Goal: Information Seeking & Learning: Find specific page/section

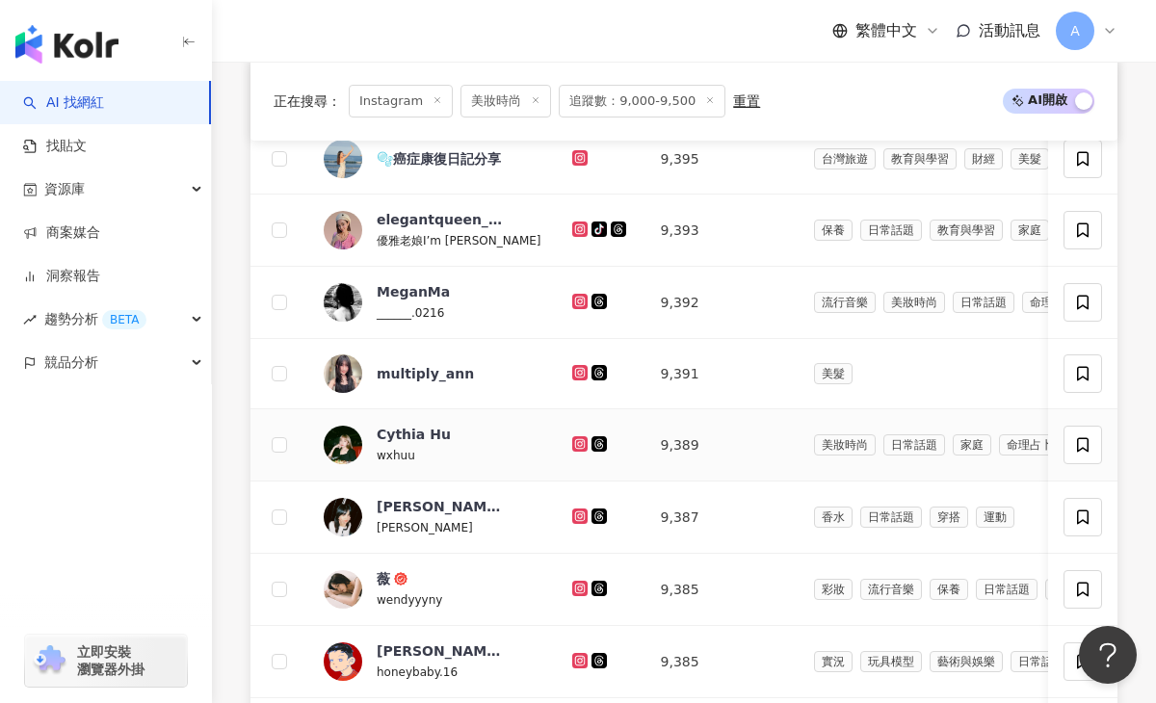
scroll to position [827, 0]
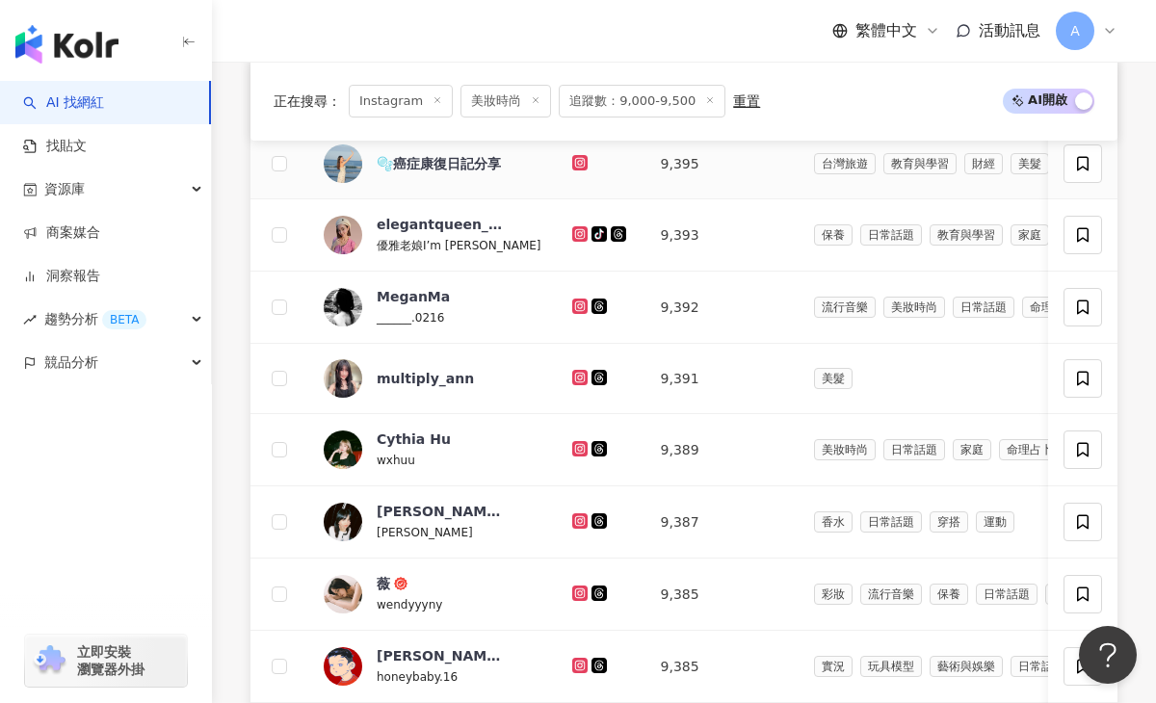
click at [575, 158] on icon at bounding box center [579, 162] width 8 height 8
click at [575, 231] on icon at bounding box center [579, 233] width 8 height 8
click at [575, 305] on icon at bounding box center [579, 306] width 8 height 8
click at [575, 381] on icon at bounding box center [579, 377] width 8 height 8
click at [575, 451] on icon at bounding box center [579, 448] width 8 height 8
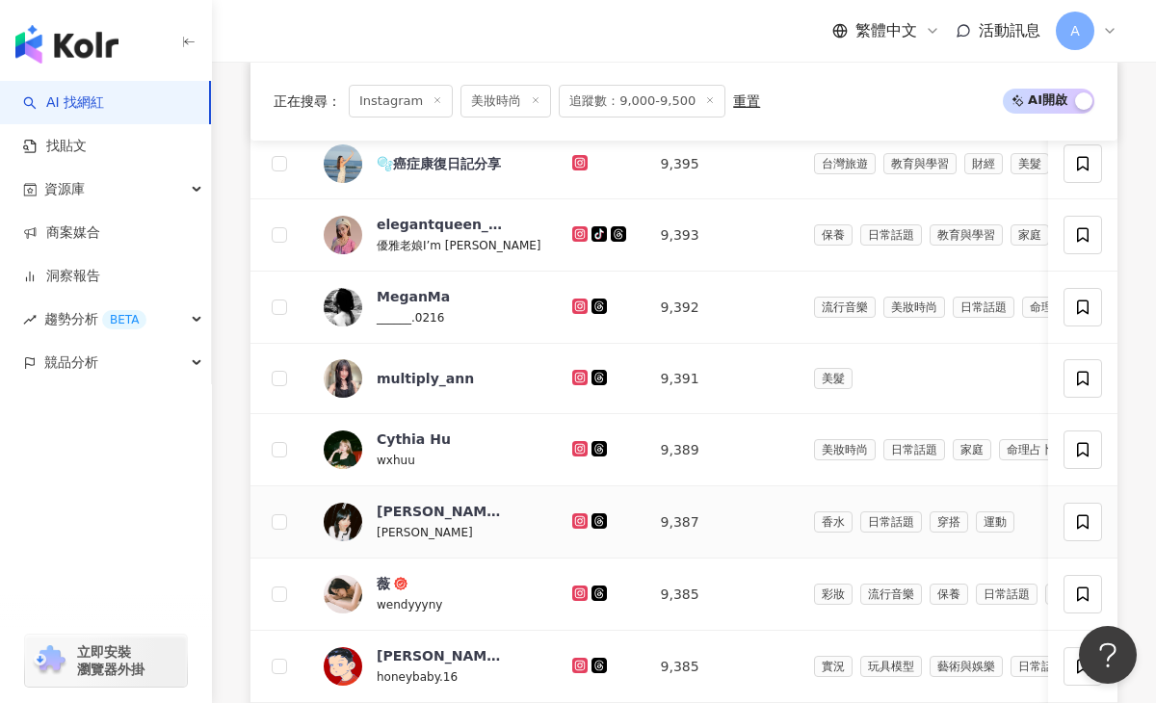
click at [575, 521] on icon at bounding box center [579, 520] width 8 height 8
click at [575, 596] on icon at bounding box center [579, 593] width 8 height 8
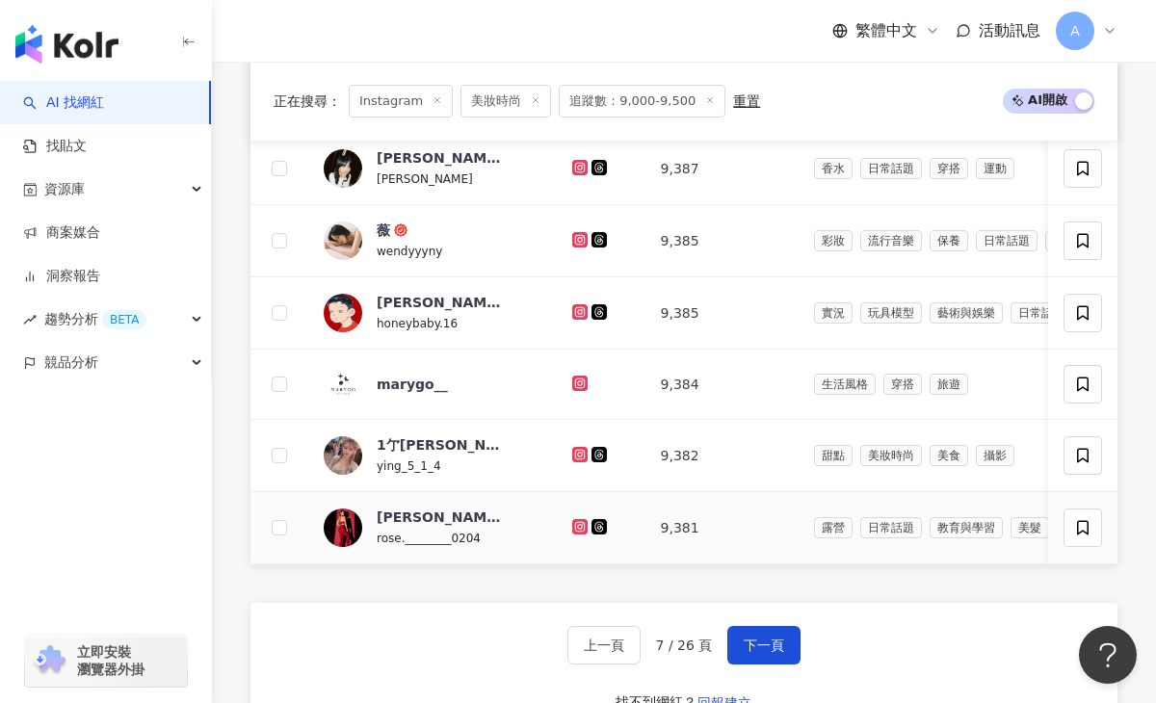
scroll to position [1283, 0]
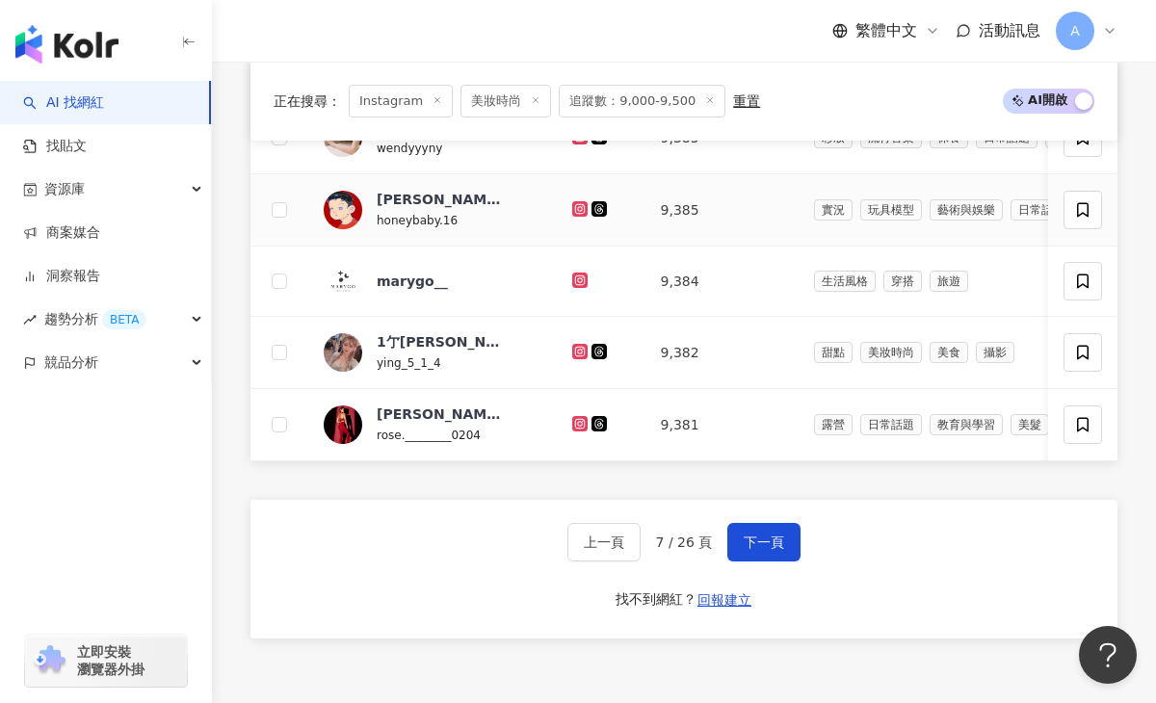
click at [572, 215] on icon at bounding box center [579, 208] width 15 height 15
click at [574, 350] on icon at bounding box center [580, 352] width 13 height 12
click at [575, 420] on icon at bounding box center [579, 423] width 8 height 8
click at [748, 538] on span "下一頁" at bounding box center [764, 542] width 40 height 15
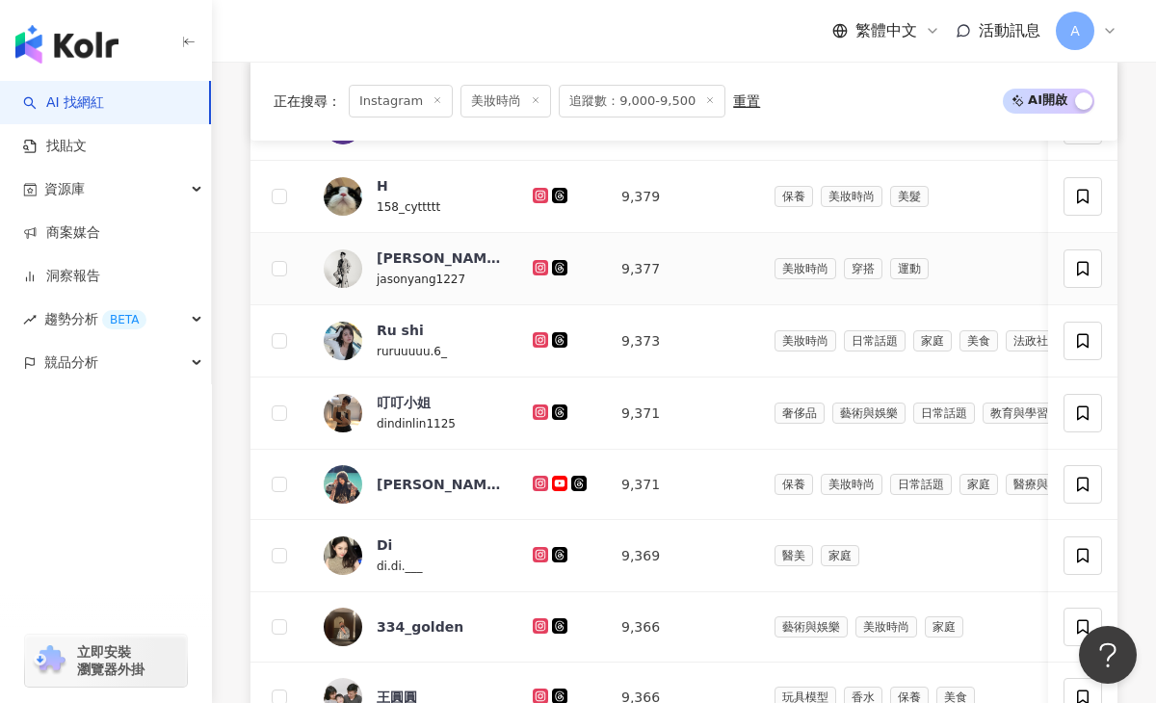
scroll to position [868, 0]
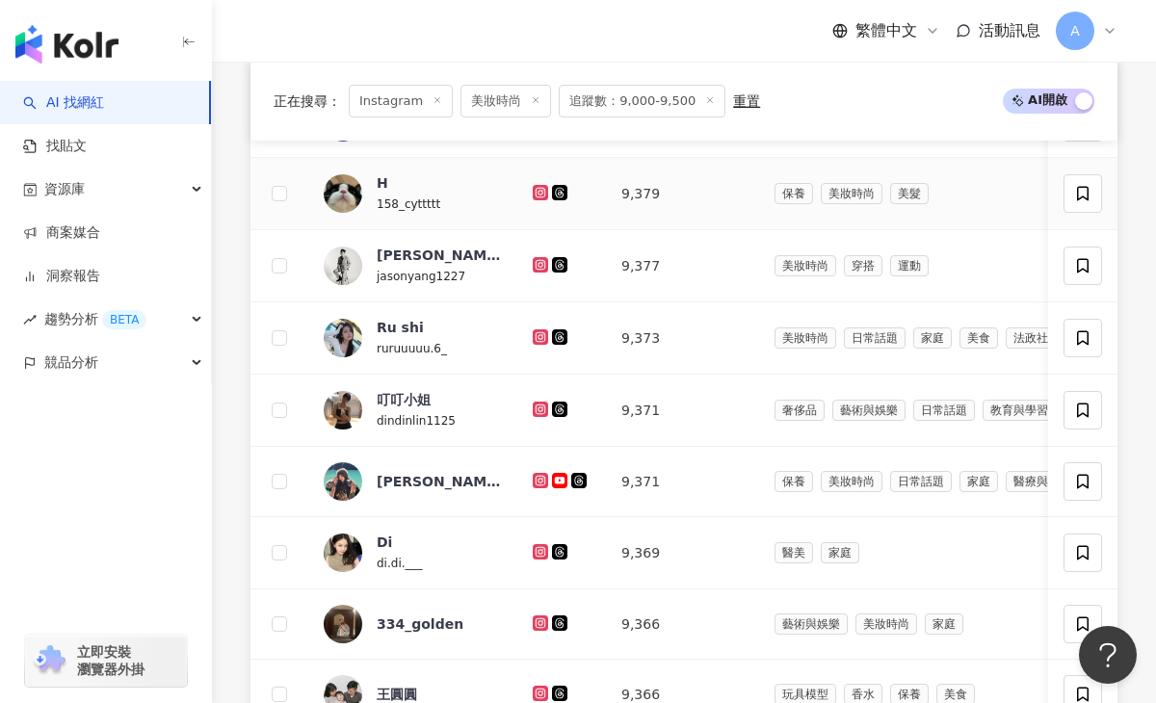
click at [538, 191] on icon at bounding box center [541, 193] width 13 height 12
click at [538, 262] on icon at bounding box center [541, 265] width 13 height 12
click at [540, 338] on icon at bounding box center [541, 337] width 13 height 12
click at [535, 413] on icon at bounding box center [540, 409] width 15 height 15
click at [539, 481] on icon at bounding box center [539, 480] width 3 height 3
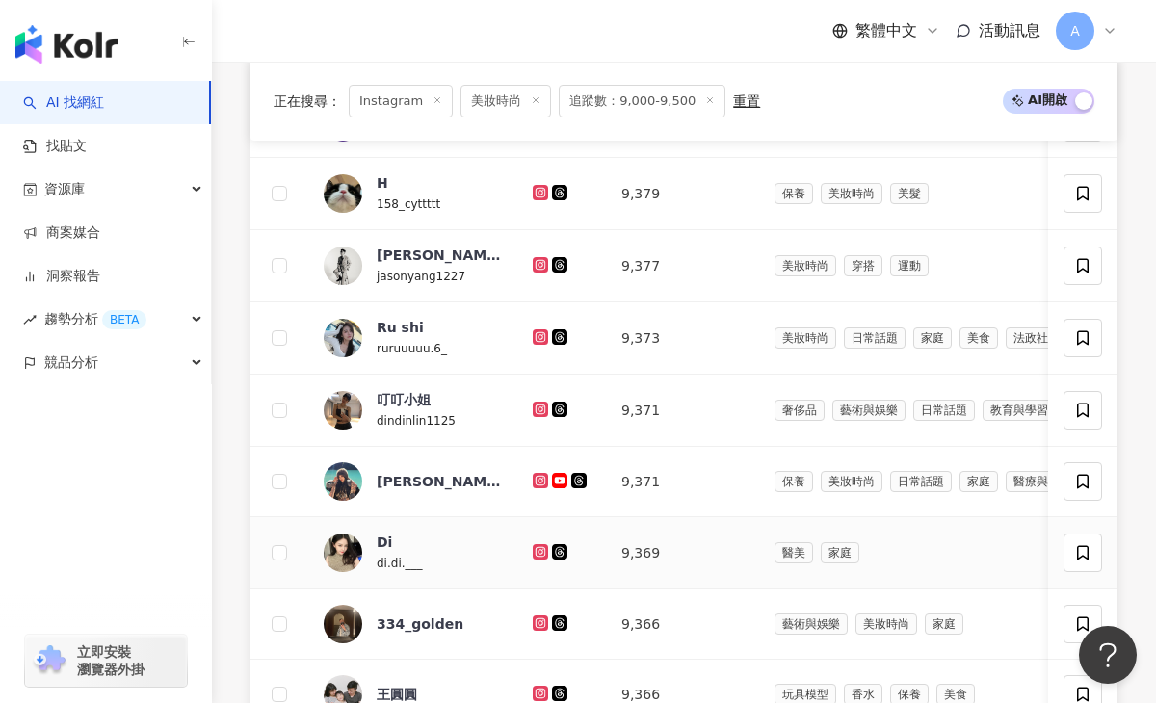
click at [540, 554] on icon at bounding box center [541, 552] width 13 height 12
click at [537, 622] on icon at bounding box center [541, 622] width 8 height 8
click at [540, 690] on icon at bounding box center [541, 693] width 8 height 8
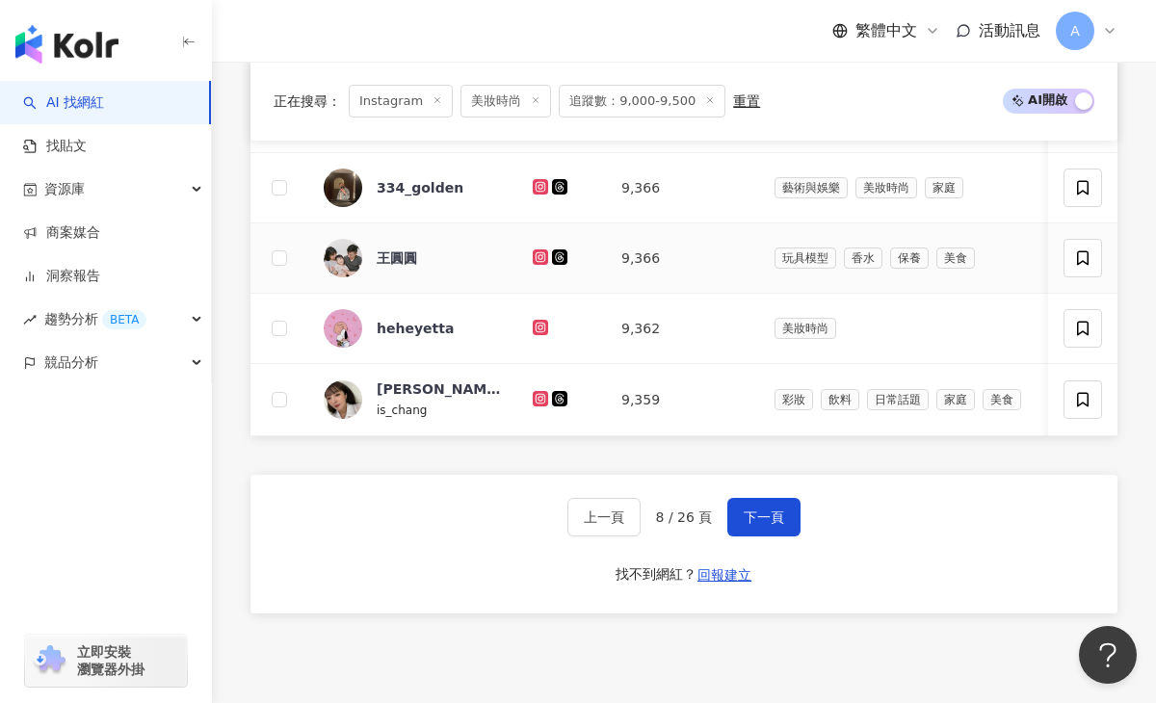
scroll to position [1327, 0]
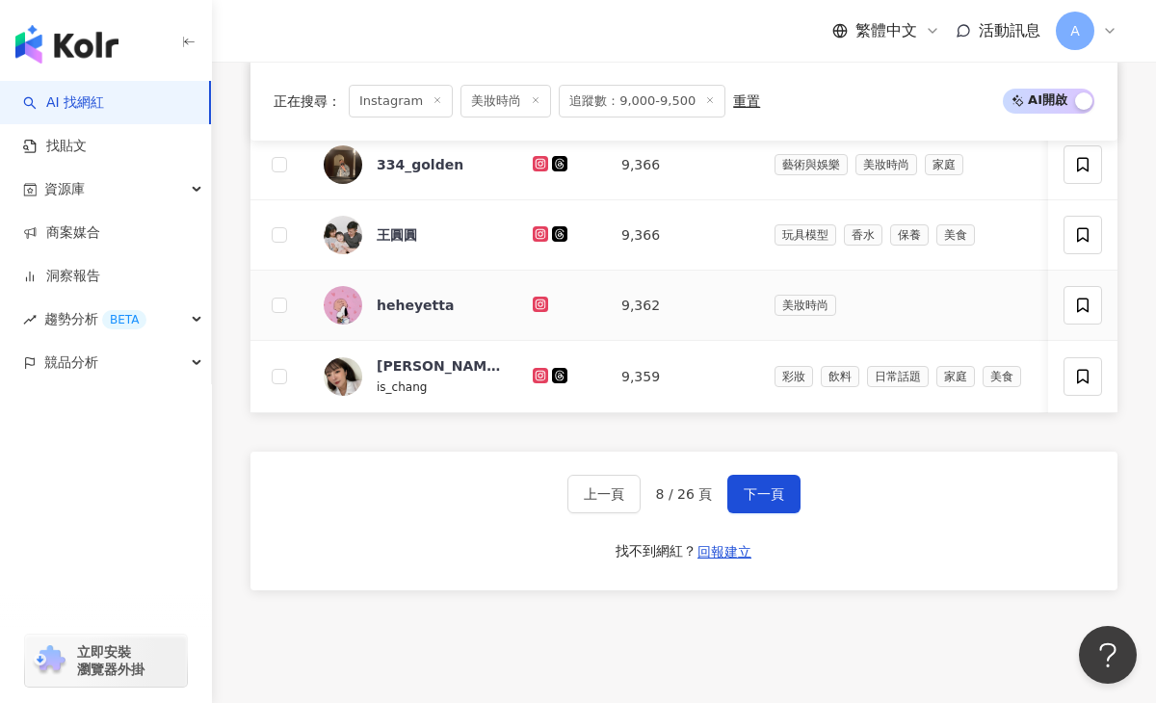
click at [536, 299] on icon at bounding box center [540, 304] width 15 height 15
click at [543, 369] on icon at bounding box center [540, 375] width 15 height 15
click at [756, 515] on div "上一頁 8 / 26 頁 下一頁 找不到網紅？ 回報建立" at bounding box center [683, 521] width 867 height 139
click at [756, 509] on button "下一頁" at bounding box center [763, 494] width 73 height 39
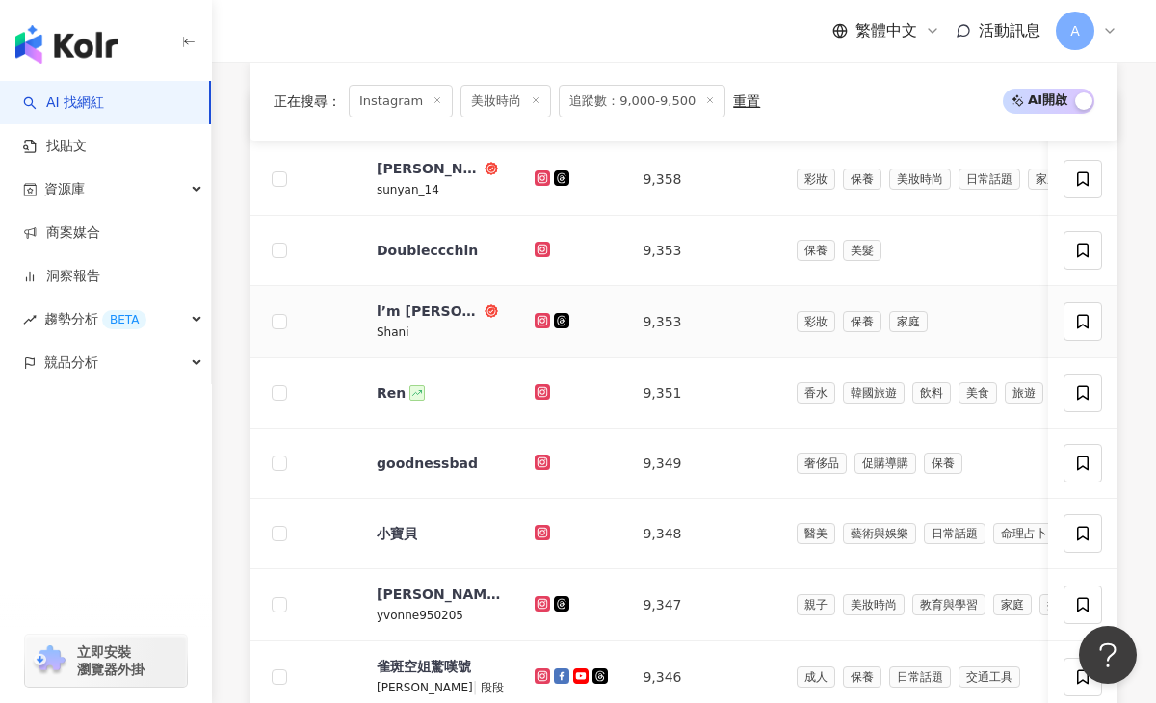
scroll to position [739, 0]
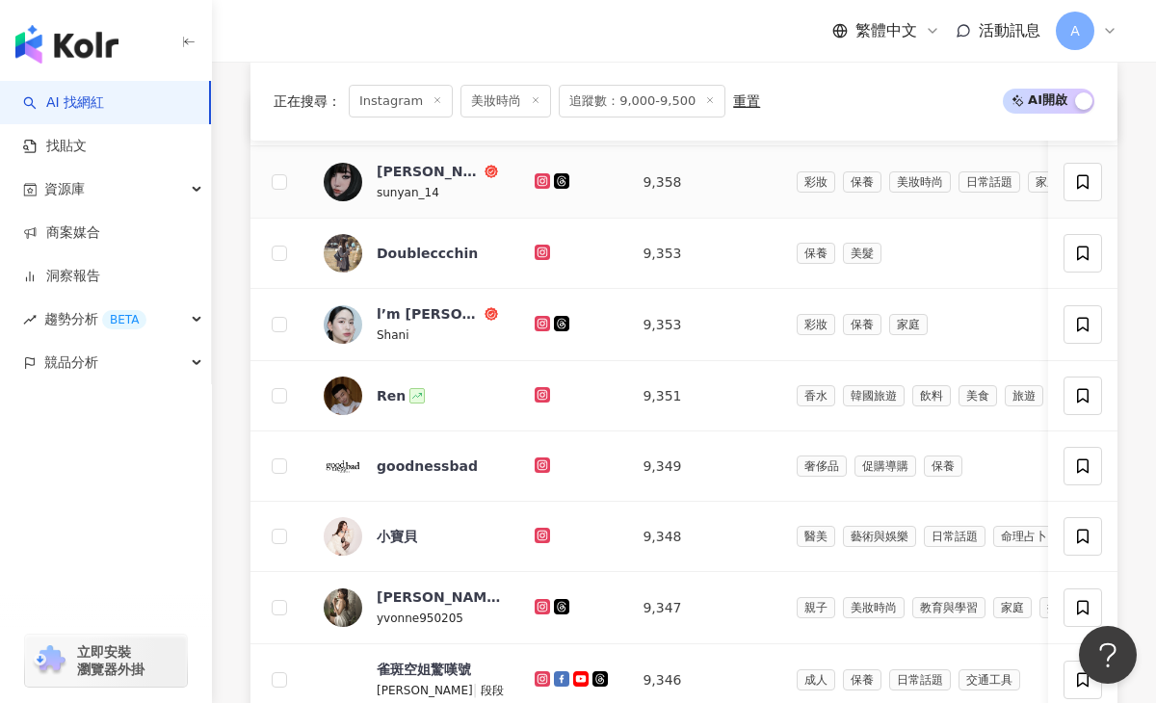
click at [538, 181] on icon at bounding box center [542, 180] width 8 height 8
click at [541, 253] on icon at bounding box center [543, 253] width 13 height 12
click at [542, 319] on icon at bounding box center [542, 323] width 8 height 8
click at [536, 400] on icon at bounding box center [542, 394] width 15 height 15
click at [541, 534] on icon at bounding box center [542, 535] width 3 height 3
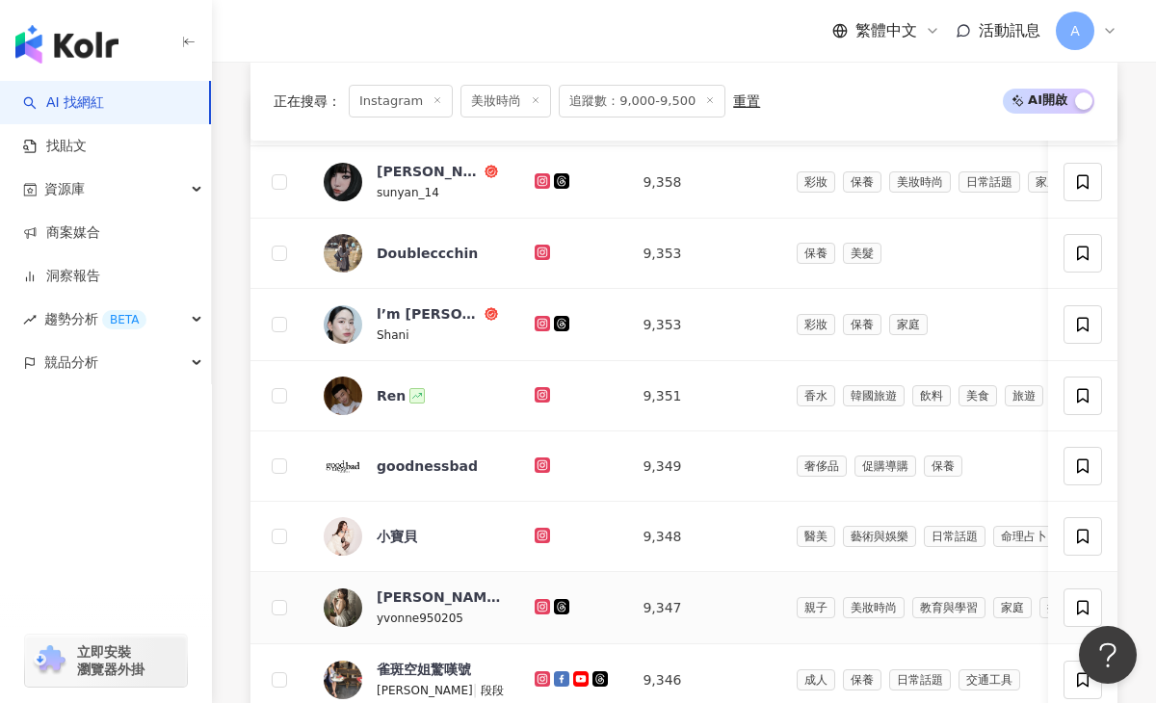
click at [541, 607] on icon at bounding box center [542, 606] width 3 height 3
click at [545, 681] on icon at bounding box center [542, 678] width 15 height 15
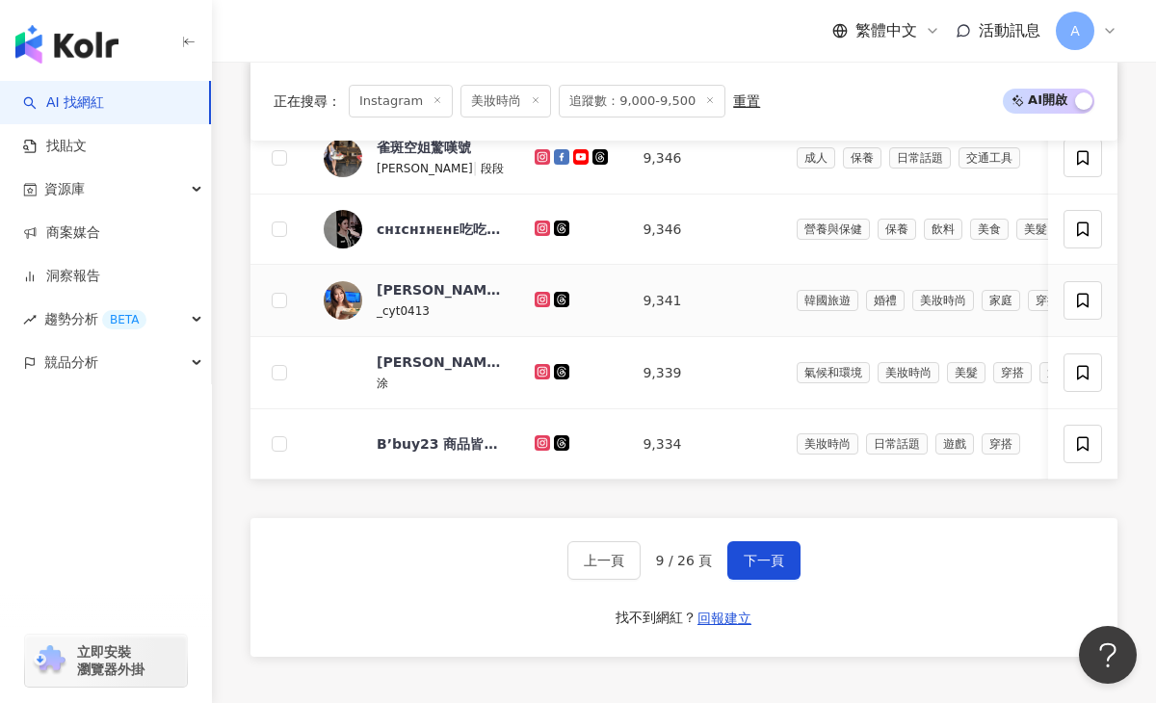
scroll to position [1267, 0]
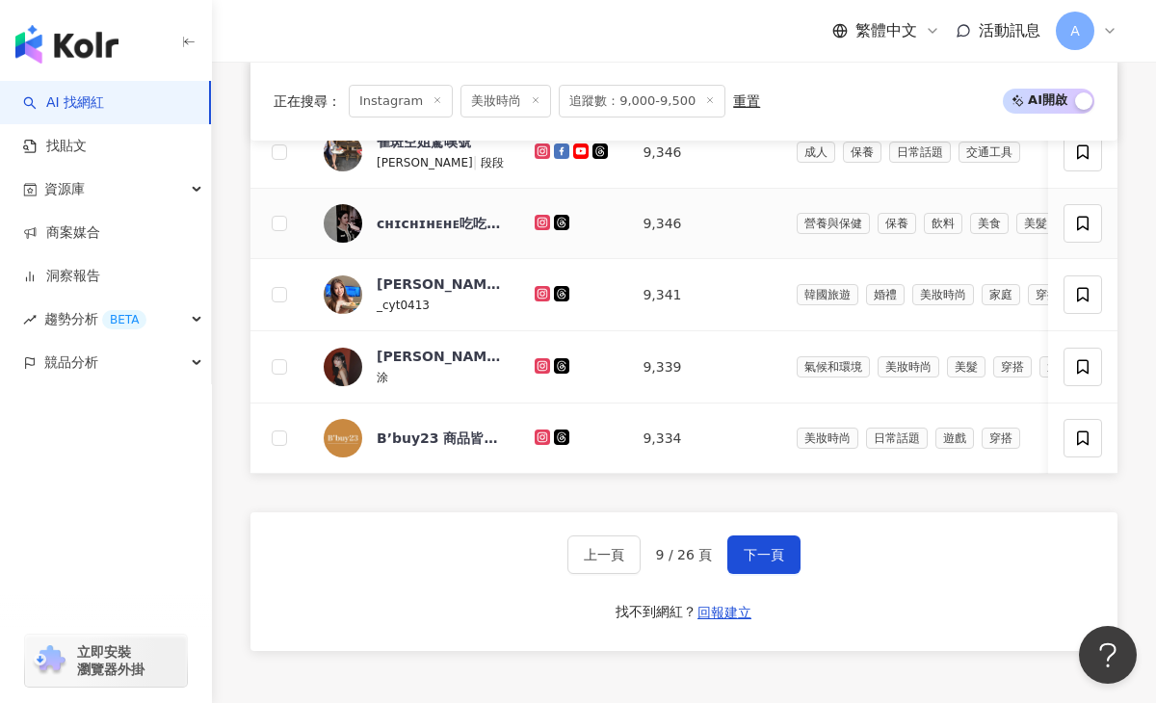
click at [538, 223] on icon at bounding box center [542, 222] width 8 height 8
click at [538, 296] on icon at bounding box center [542, 293] width 8 height 8
click at [535, 369] on icon at bounding box center [542, 365] width 15 height 15
click at [752, 564] on button "下一頁" at bounding box center [763, 555] width 73 height 39
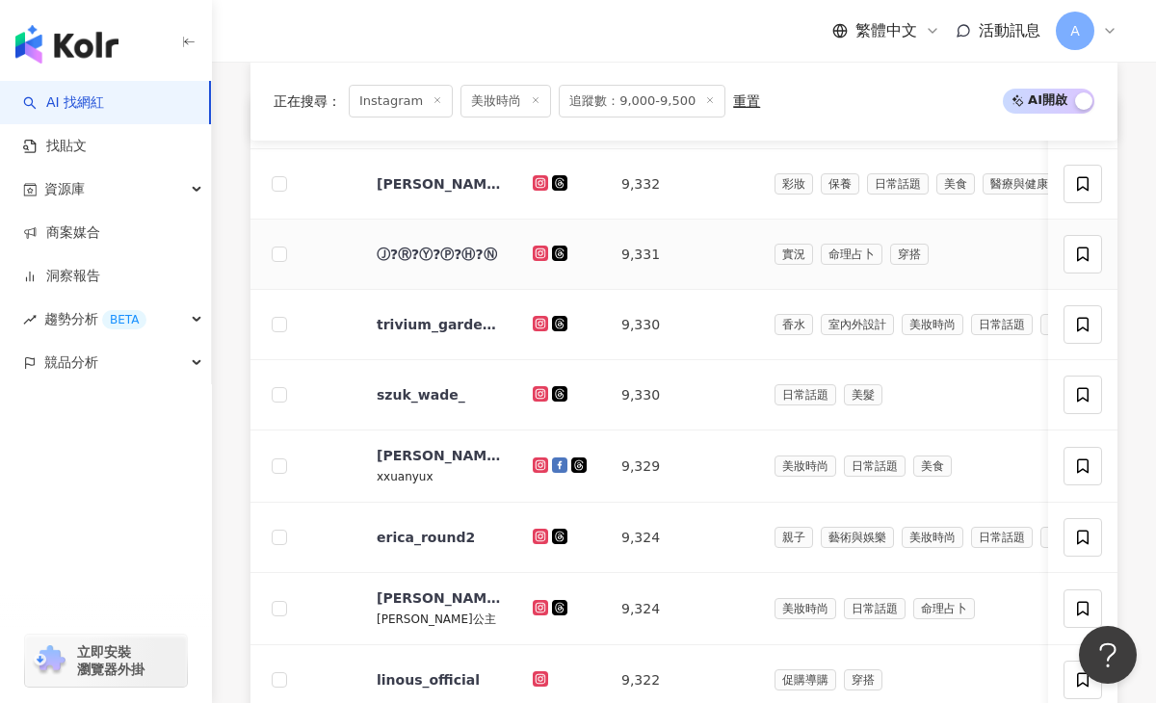
scroll to position [730, 0]
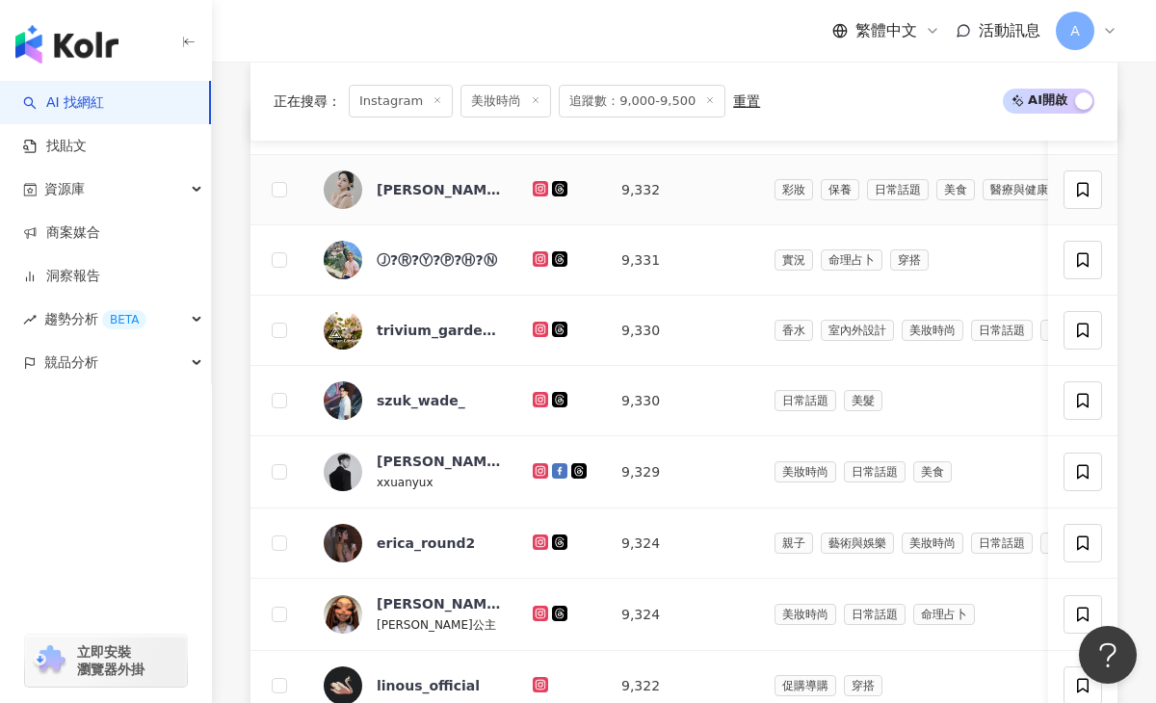
click at [538, 188] on icon at bounding box center [539, 188] width 3 height 3
click at [542, 254] on icon at bounding box center [541, 259] width 13 height 12
click at [541, 395] on icon at bounding box center [541, 399] width 8 height 8
